Goal: Task Accomplishment & Management: Use online tool/utility

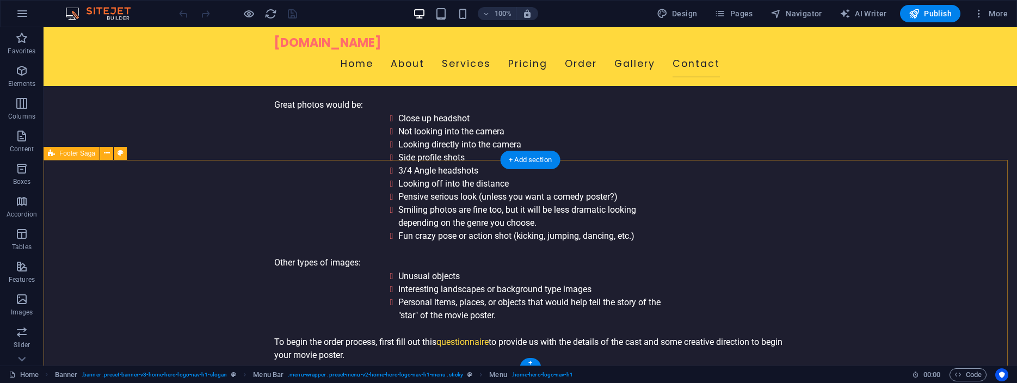
scroll to position [3435, 0]
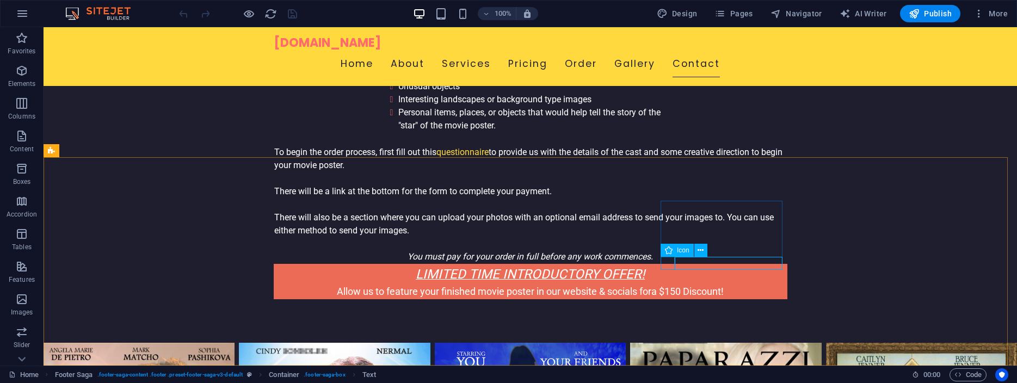
click at [680, 250] on span "Icon" at bounding box center [683, 250] width 13 height 7
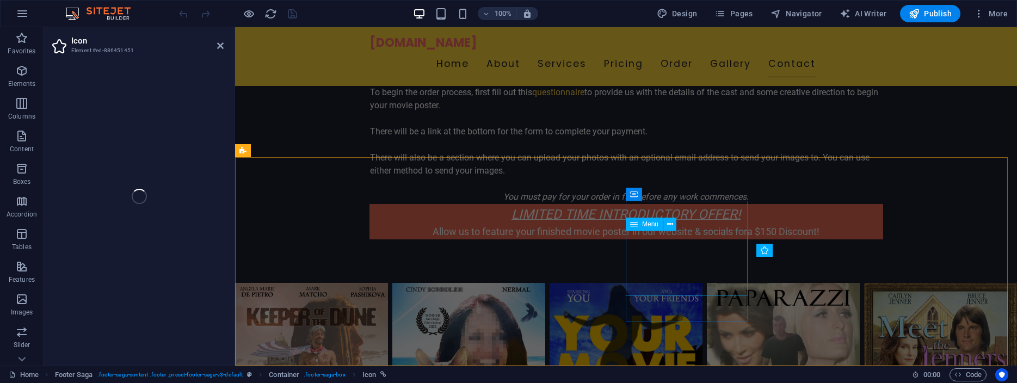
select select "xMidYMid"
select select "px"
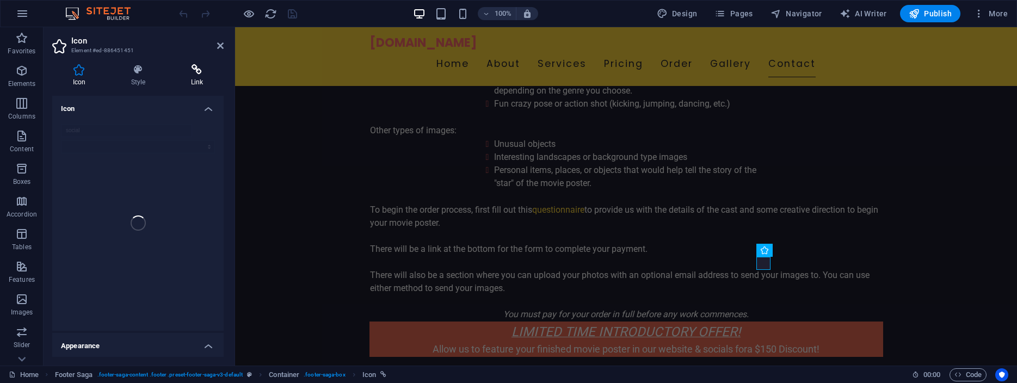
click at [199, 71] on icon at bounding box center [196, 69] width 53 height 11
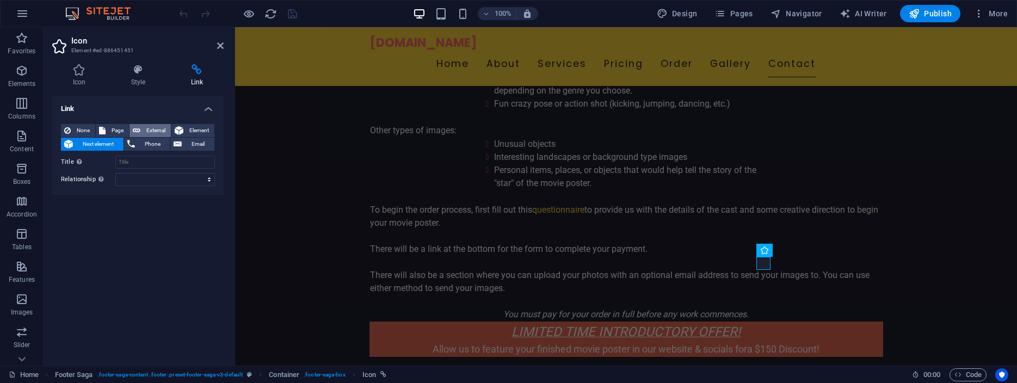
click at [144, 127] on span "External" at bounding box center [156, 130] width 24 height 13
select select "blank"
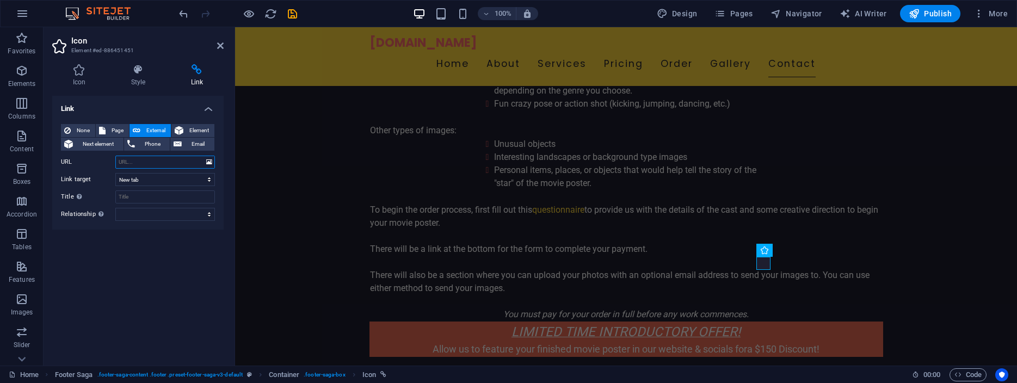
paste input "[URL][DOMAIN_NAME]"
type input "[URL][DOMAIN_NAME]"
click at [179, 194] on input "Title Additional link description, should not be the same as the link text. The…" at bounding box center [165, 196] width 100 height 13
type input "Follow us on Instagram"
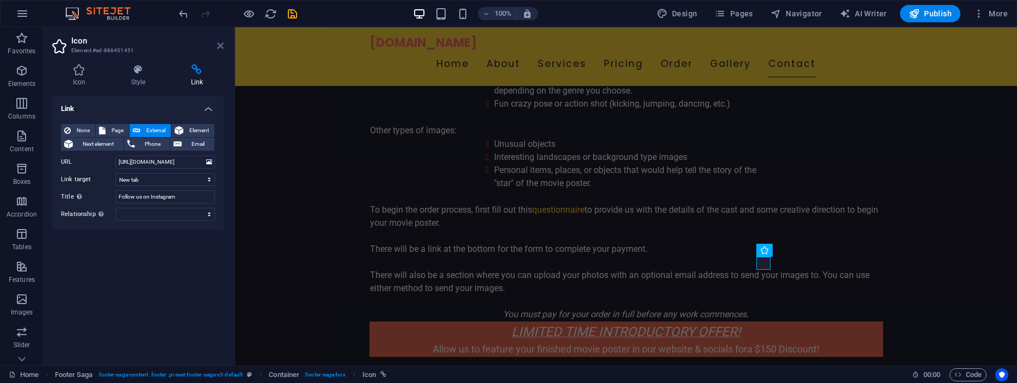
click at [218, 44] on icon at bounding box center [220, 45] width 7 height 9
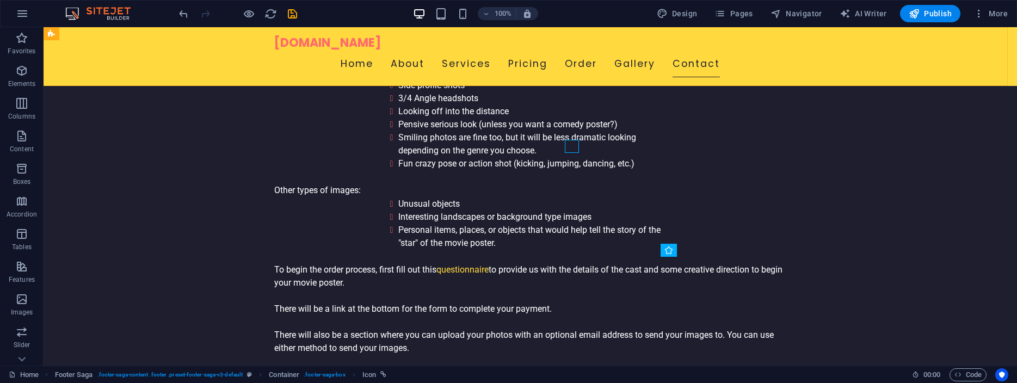
scroll to position [3435, 0]
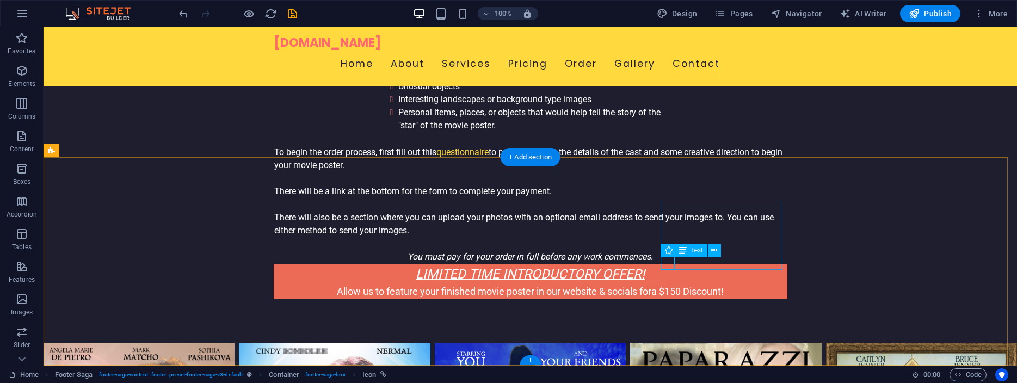
click at [694, 248] on span "Text" at bounding box center [697, 250] width 12 height 7
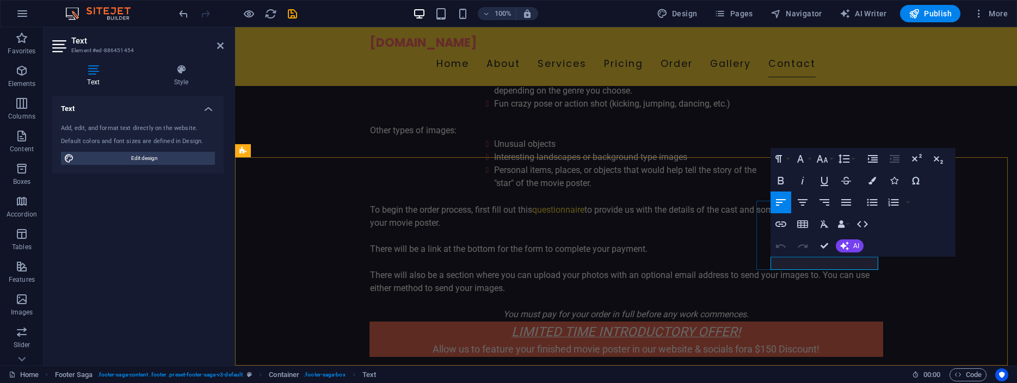
drag, startPoint x: 868, startPoint y: 263, endPoint x: 772, endPoint y: 262, distance: 95.8
click at [783, 228] on icon "button" at bounding box center [780, 224] width 13 height 13
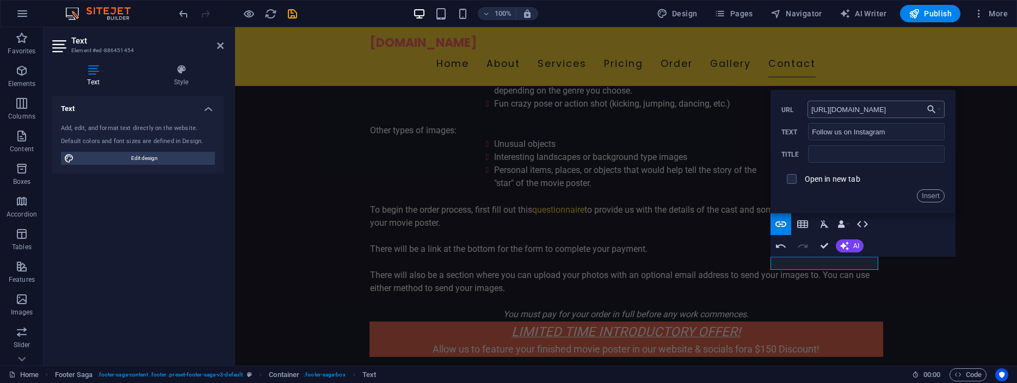
scroll to position [0, 35]
type input "[URL][DOMAIN_NAME]"
click at [885, 153] on input "text" at bounding box center [876, 153] width 136 height 17
type input "Follow us on Instagram"
click at [792, 180] on input "checkbox" at bounding box center [790, 178] width 10 height 10
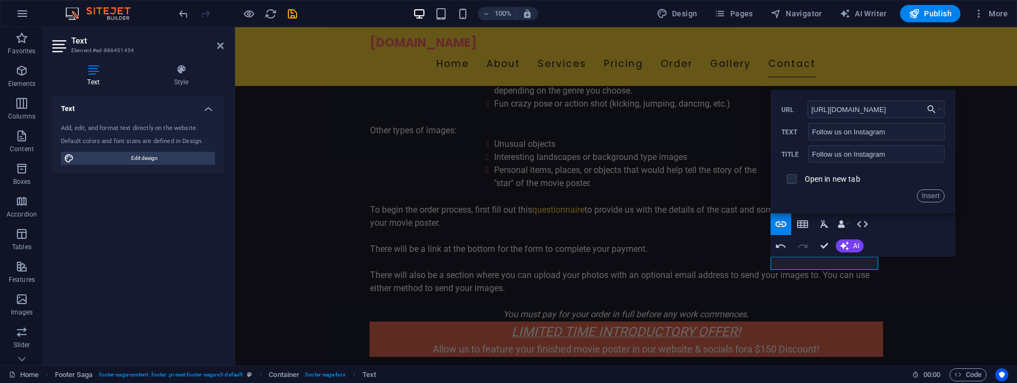
checkbox input "true"
click at [932, 195] on button "Insert" at bounding box center [931, 195] width 28 height 13
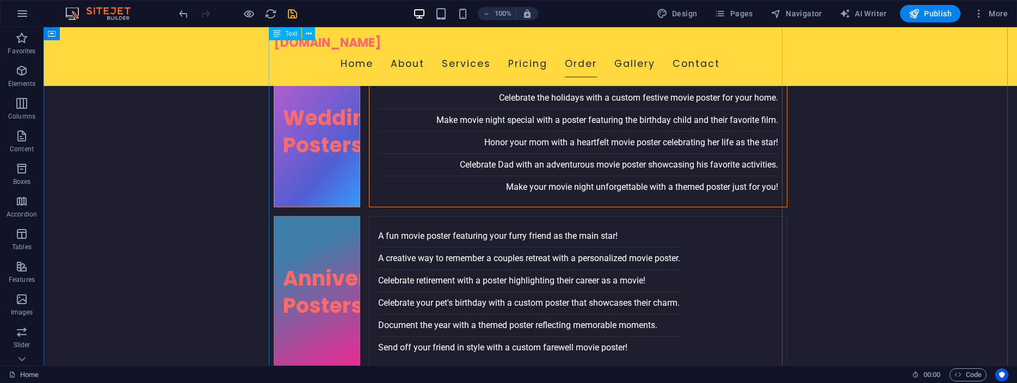
scroll to position [2436, 0]
